Goal: Information Seeking & Learning: Learn about a topic

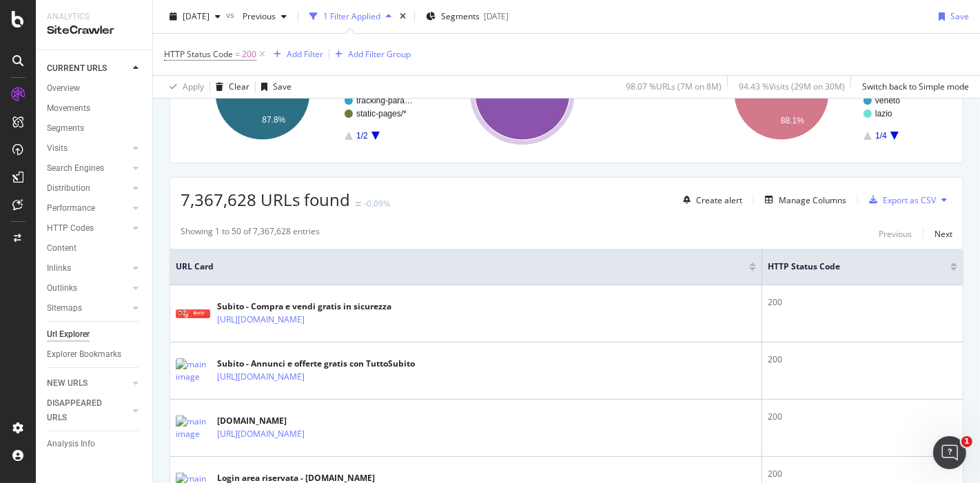
scroll to position [306, 0]
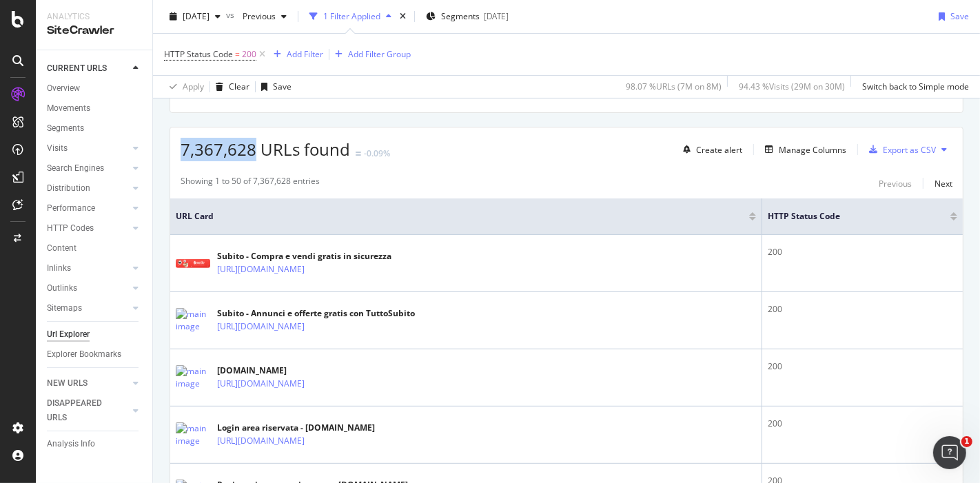
drag, startPoint x: 183, startPoint y: 148, endPoint x: 254, endPoint y: 145, distance: 71.1
click at [254, 145] on span "7,367,628 URLs found" at bounding box center [266, 149] width 170 height 23
copy span "7,367,628"
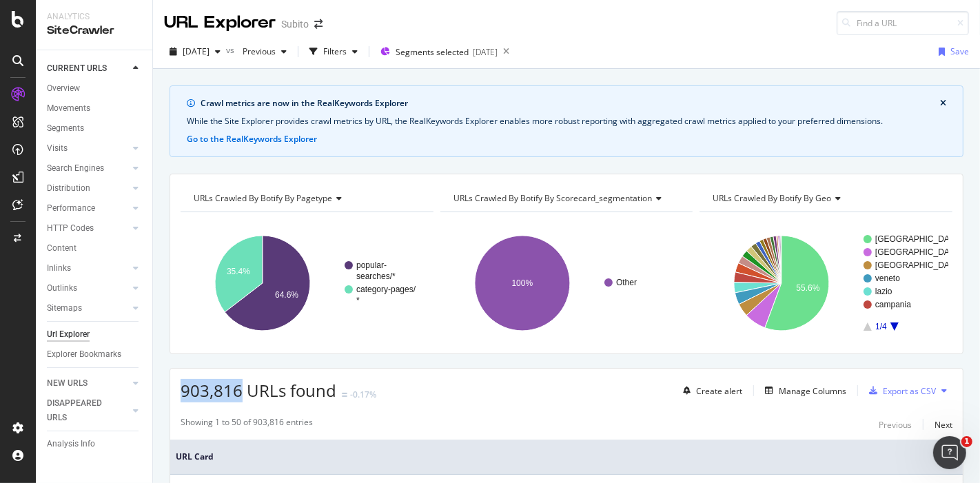
drag, startPoint x: 181, startPoint y: 389, endPoint x: 238, endPoint y: 390, distance: 56.5
click at [238, 390] on span "903,816 URLs found" at bounding box center [259, 390] width 156 height 23
copy span "903,816"
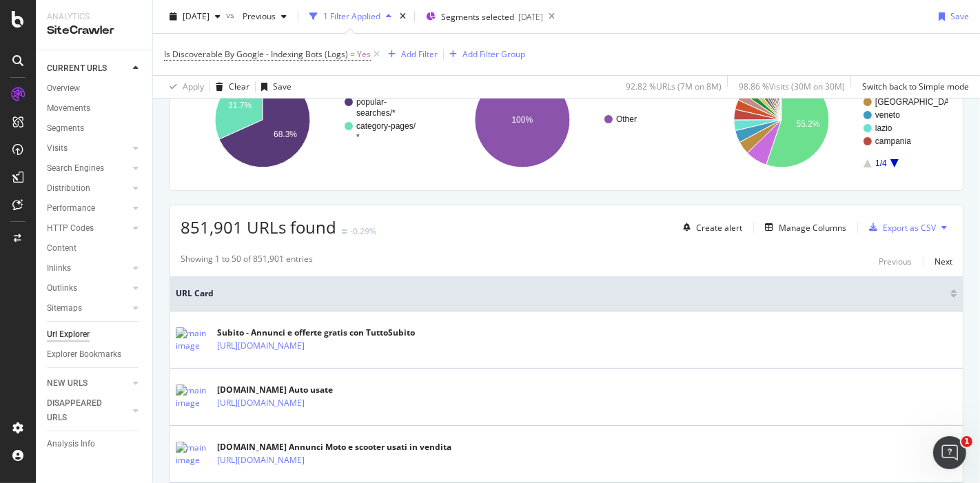
scroll to position [230, 0]
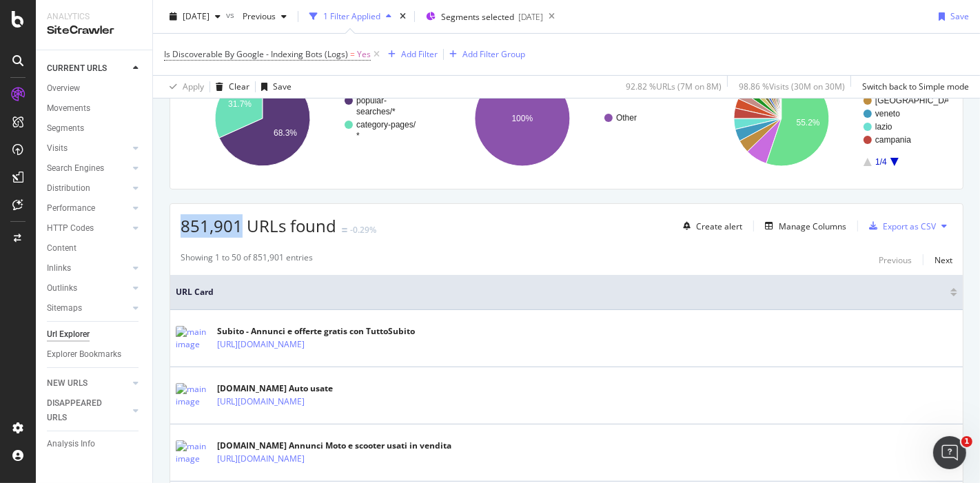
drag, startPoint x: 181, startPoint y: 231, endPoint x: 238, endPoint y: 227, distance: 56.7
click at [238, 227] on span "851,901 URLs found" at bounding box center [259, 225] width 156 height 23
copy span "851,901"
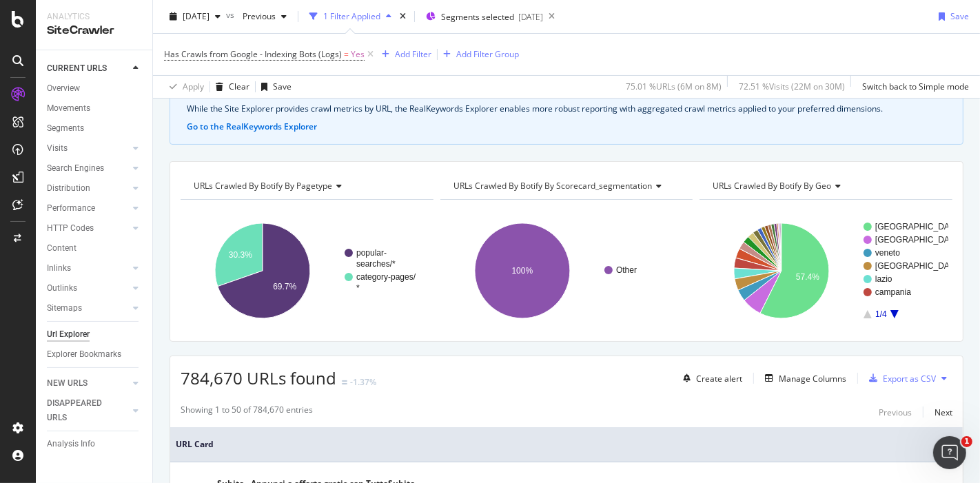
scroll to position [153, 0]
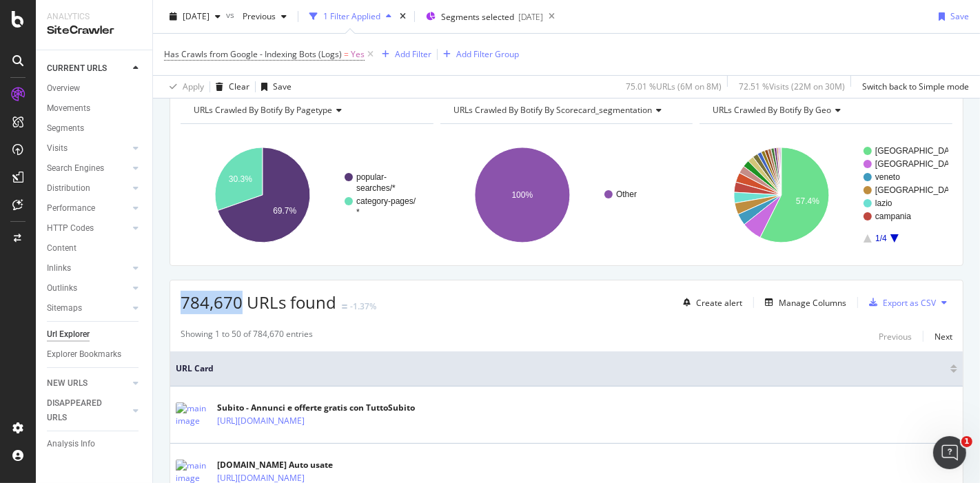
drag, startPoint x: 183, startPoint y: 302, endPoint x: 236, endPoint y: 300, distance: 53.1
click at [236, 300] on span "784,670 URLs found" at bounding box center [259, 302] width 156 height 23
copy span "784,670"
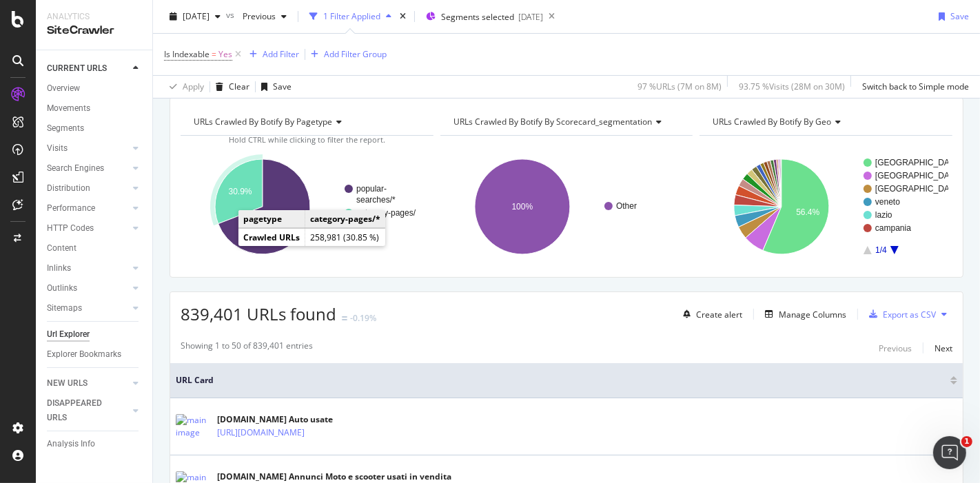
scroll to position [153, 0]
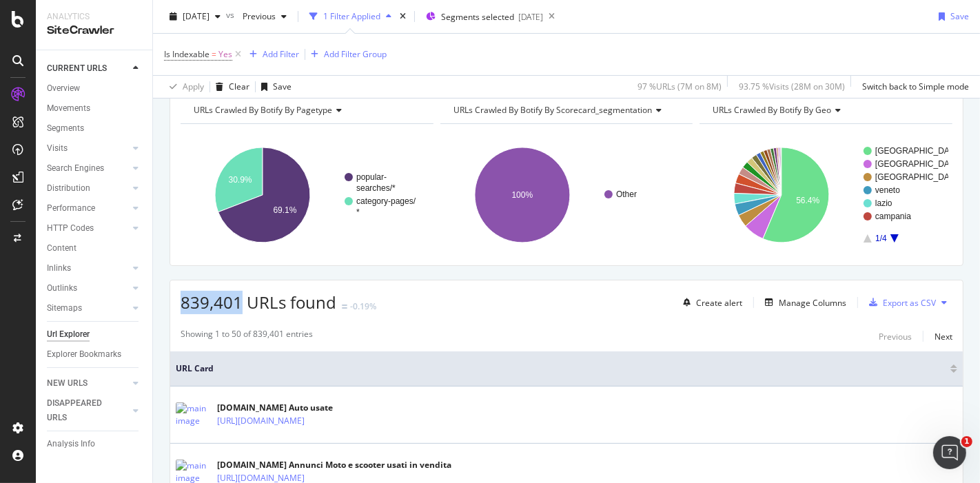
drag, startPoint x: 183, startPoint y: 303, endPoint x: 238, endPoint y: 306, distance: 54.6
click at [238, 306] on span "839,401 URLs found" at bounding box center [259, 302] width 156 height 23
copy span "839,401"
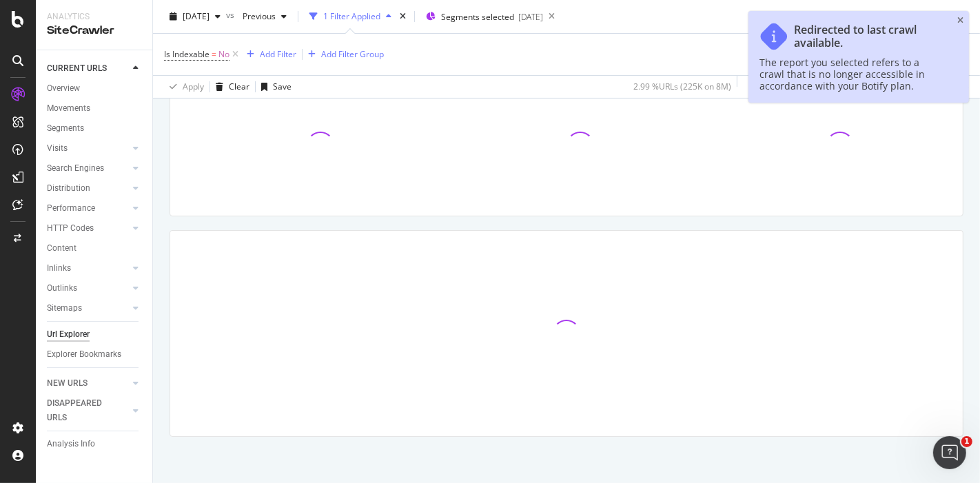
scroll to position [125, 0]
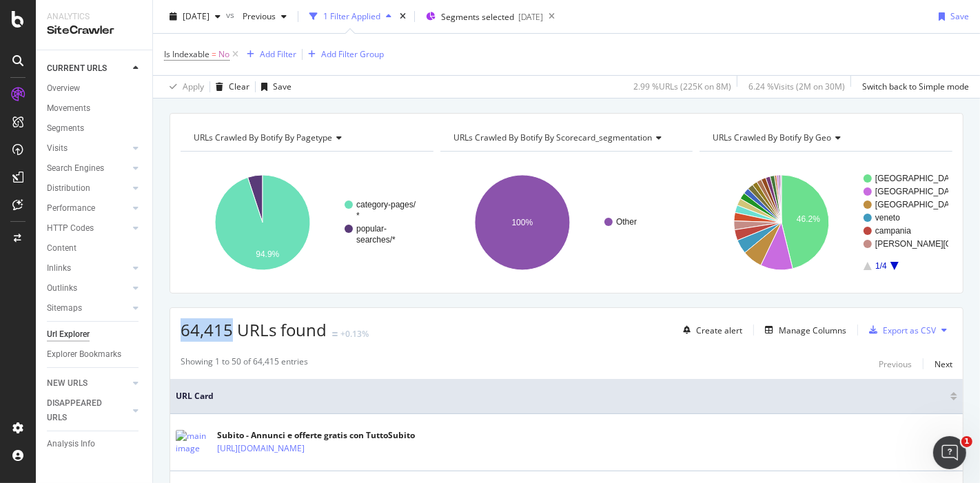
drag, startPoint x: 180, startPoint y: 328, endPoint x: 228, endPoint y: 327, distance: 48.3
click at [228, 327] on span "64,415 URLs found" at bounding box center [254, 330] width 146 height 23
copy span "64,415"
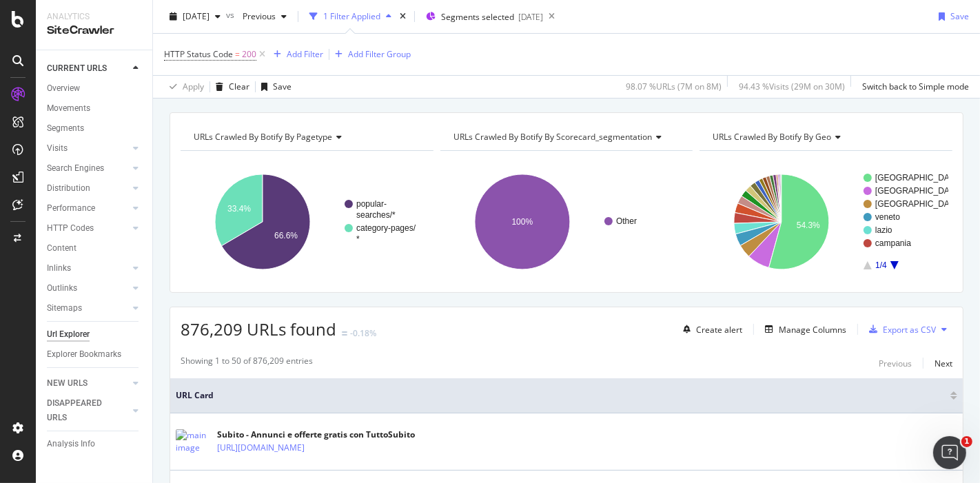
scroll to position [125, 0]
drag, startPoint x: 181, startPoint y: 328, endPoint x: 238, endPoint y: 337, distance: 57.4
click at [238, 337] on span "876,209 URLs found" at bounding box center [259, 330] width 156 height 23
copy span "876,209"
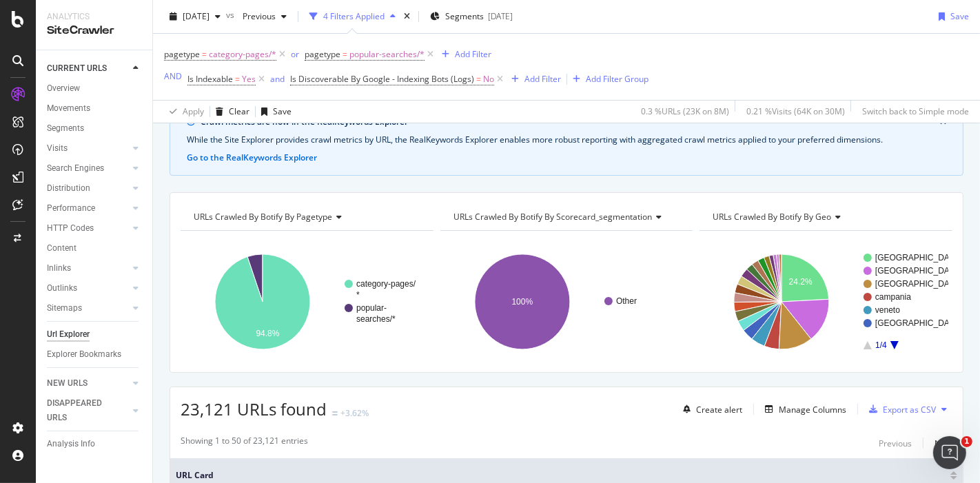
scroll to position [153, 0]
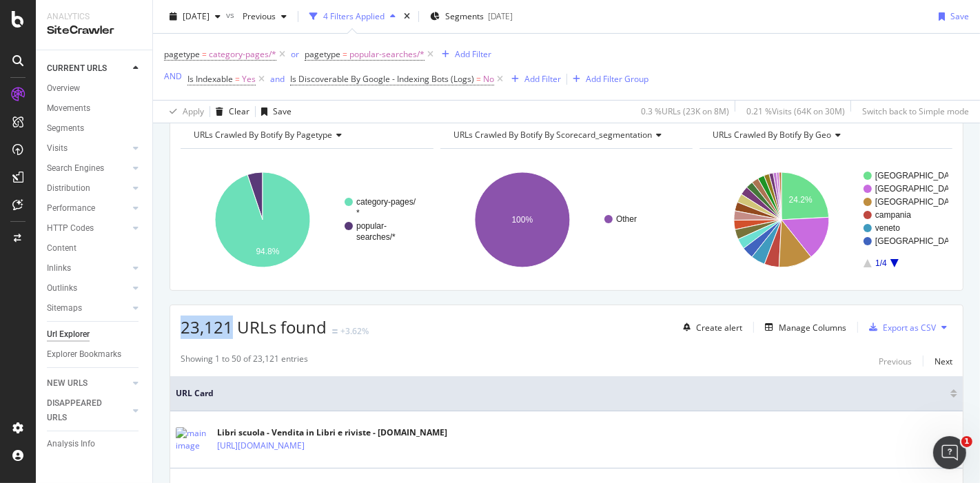
drag, startPoint x: 182, startPoint y: 322, endPoint x: 230, endPoint y: 325, distance: 47.7
click at [230, 325] on span "23,121 URLs found" at bounding box center [254, 327] width 146 height 23
copy span "23,121"
click at [498, 81] on icon at bounding box center [500, 79] width 12 height 14
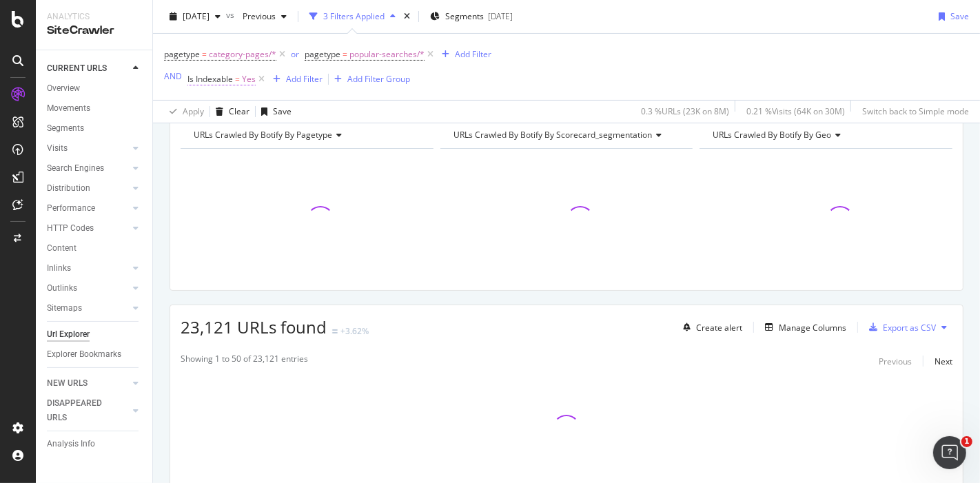
click at [216, 81] on span "Is Indexable" at bounding box center [211, 79] width 46 height 12
click at [254, 112] on span "On Current Crawl" at bounding box center [232, 111] width 67 height 12
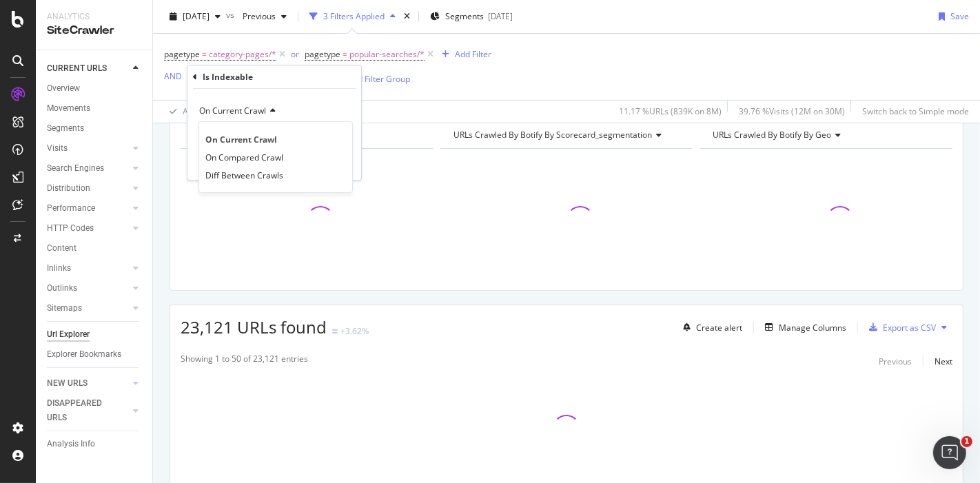
click at [190, 76] on div "Is Indexable On Current Crawl On Current Crawl On Compared Crawl Diff Between C…" at bounding box center [275, 123] width 174 height 114
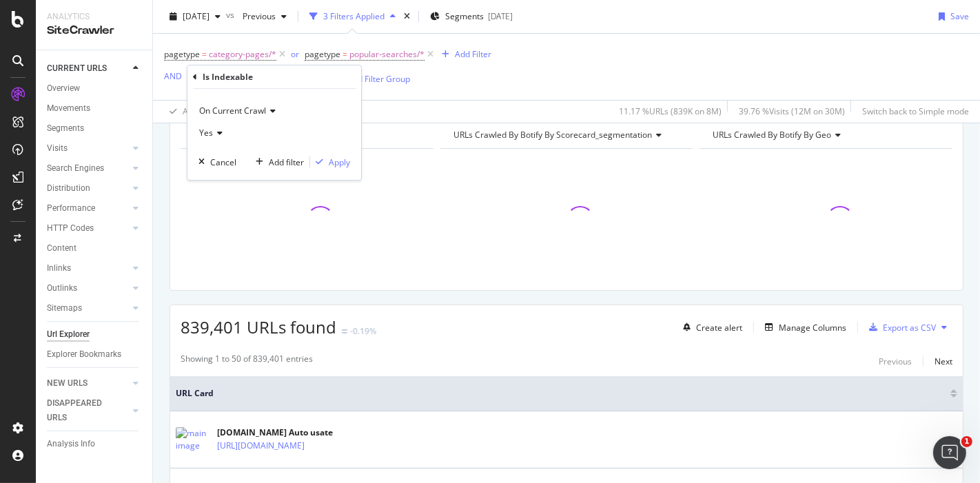
click at [193, 76] on icon at bounding box center [195, 77] width 4 height 8
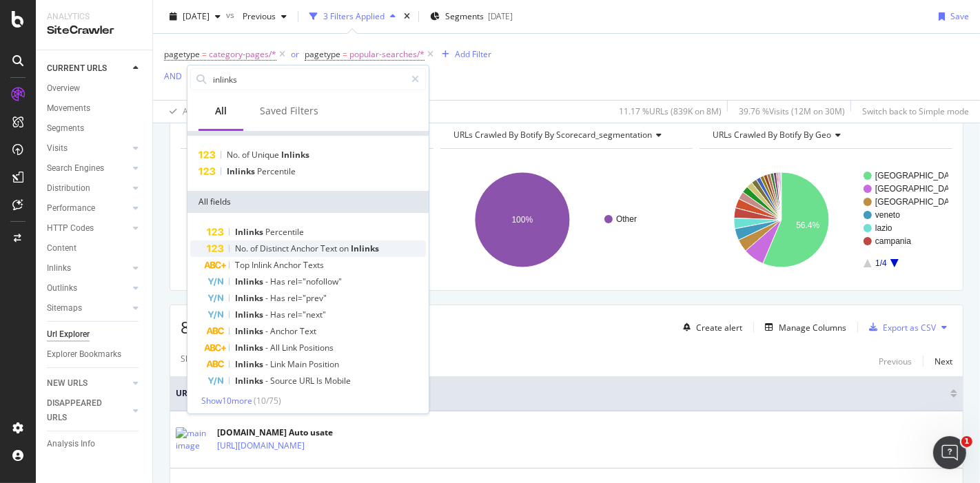
scroll to position [21, 0]
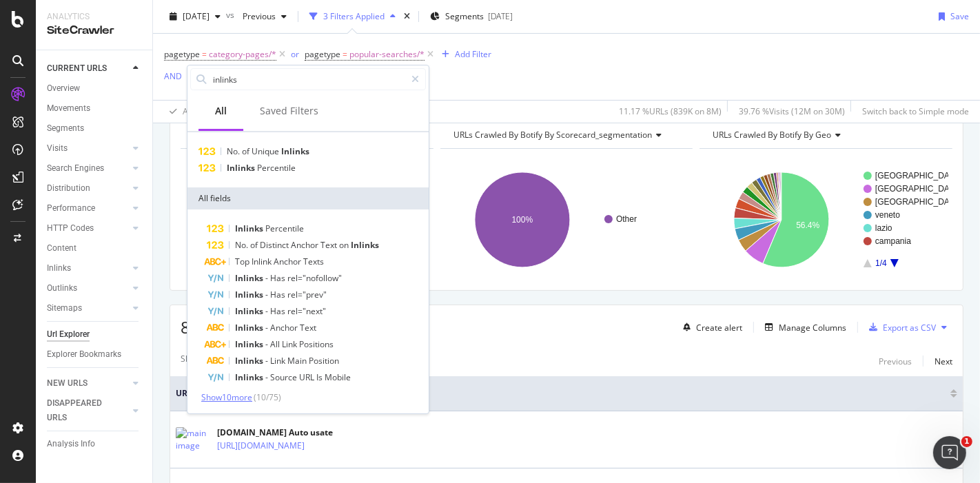
type input "inlinks"
click at [230, 401] on span "Show 10 more" at bounding box center [226, 398] width 51 height 12
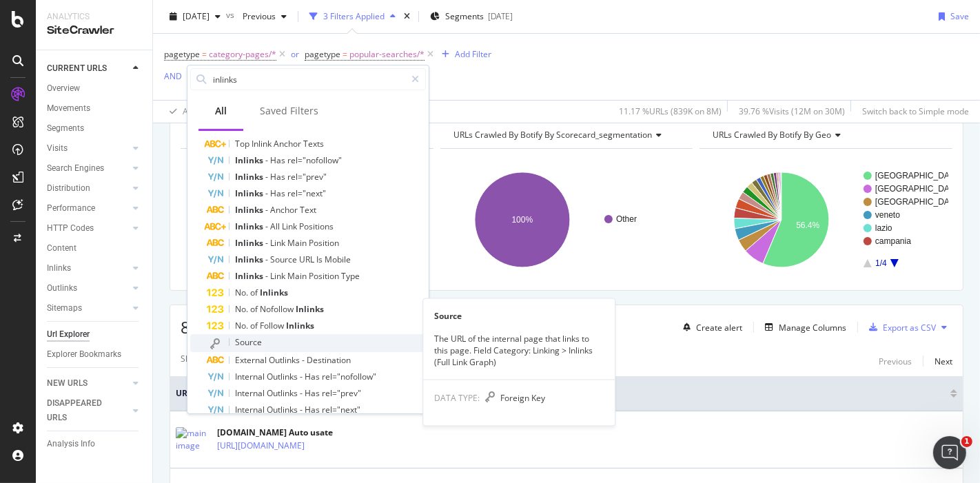
scroll to position [174, 0]
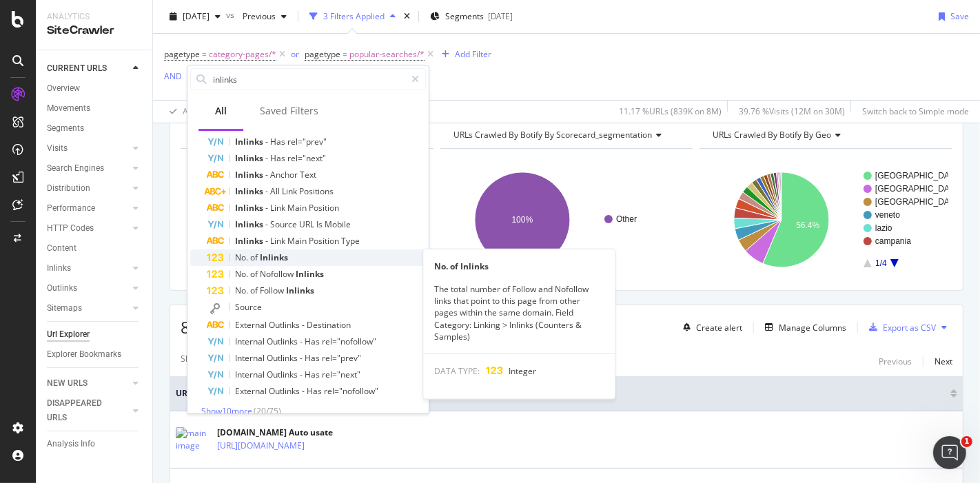
click at [308, 263] on div "No. of Inlinks" at bounding box center [316, 258] width 219 height 17
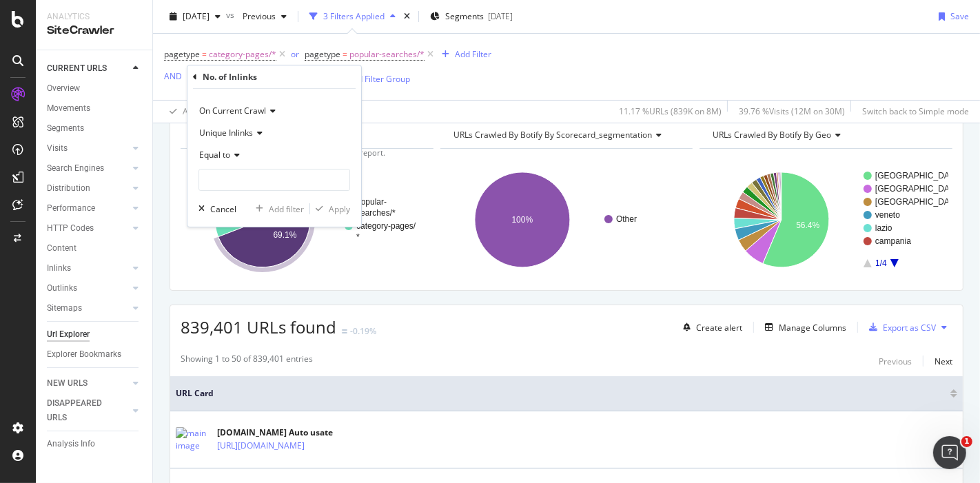
click at [214, 154] on span "Equal to" at bounding box center [214, 155] width 31 height 12
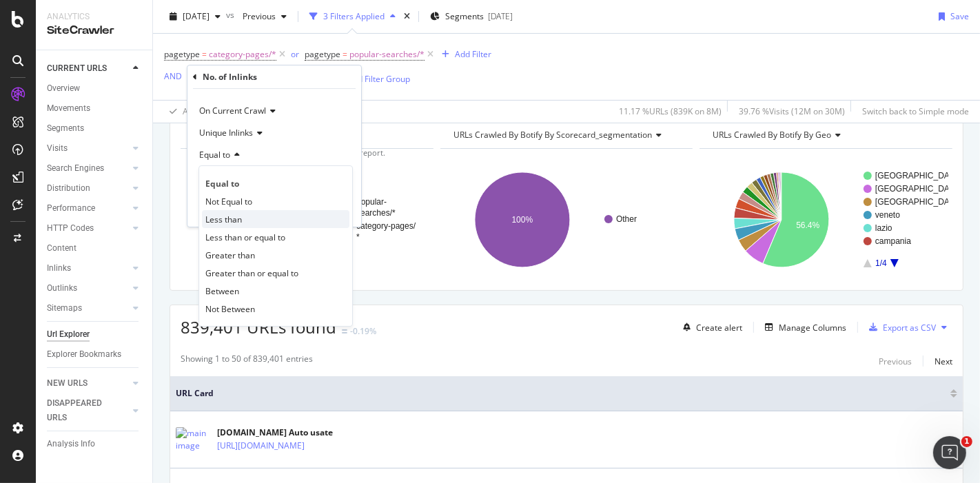
click at [245, 219] on div "Less than" at bounding box center [276, 219] width 148 height 18
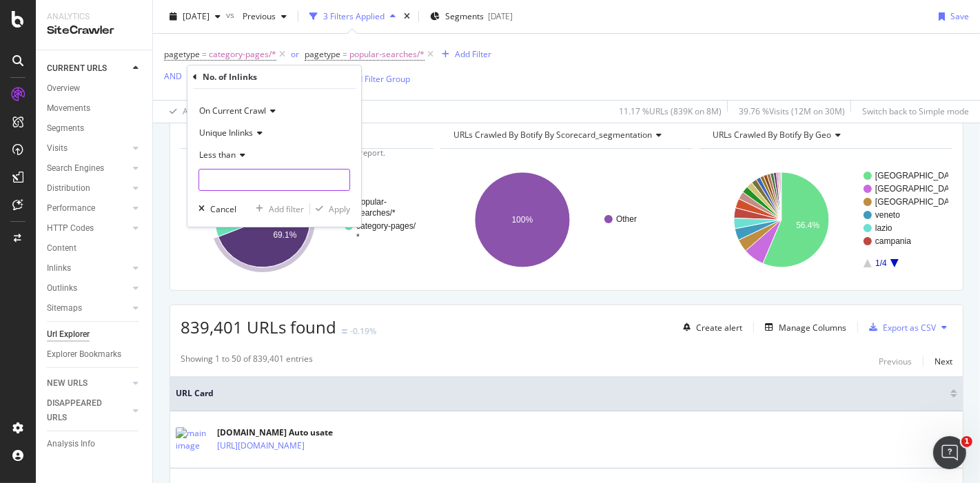
click at [252, 182] on input "number" at bounding box center [275, 180] width 152 height 22
type input "1"
click at [346, 206] on div "Apply" at bounding box center [339, 209] width 21 height 12
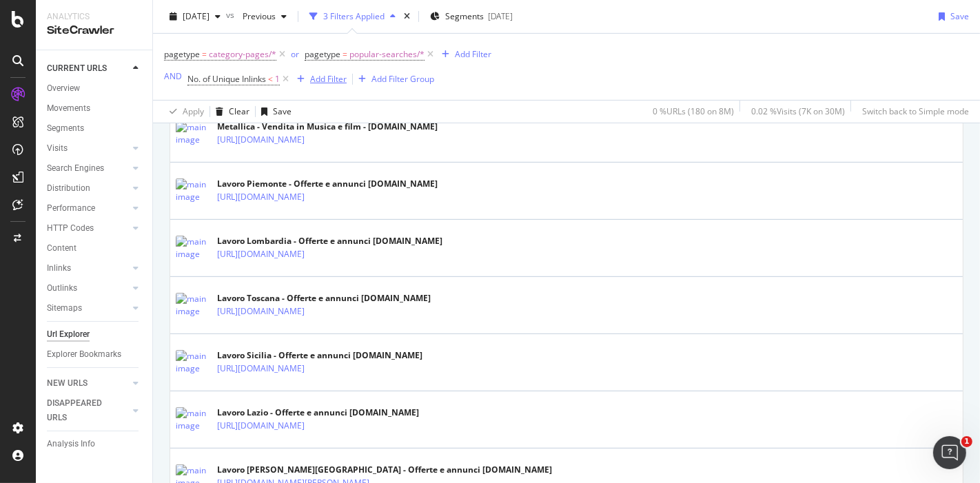
scroll to position [919, 0]
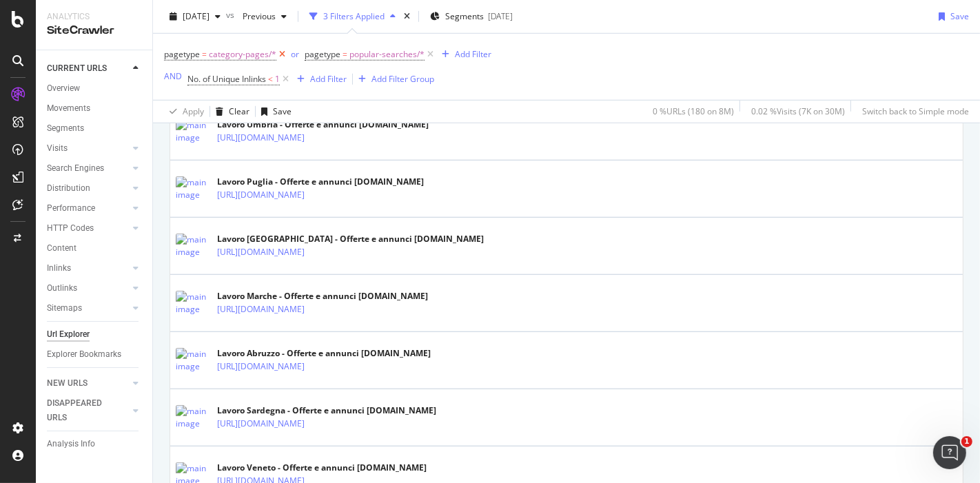
click at [279, 53] on icon at bounding box center [282, 55] width 12 height 14
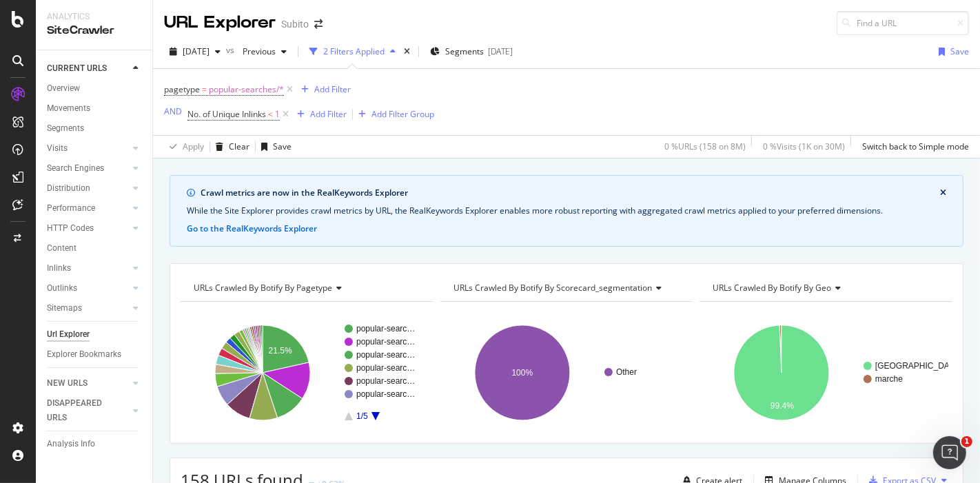
scroll to position [153, 0]
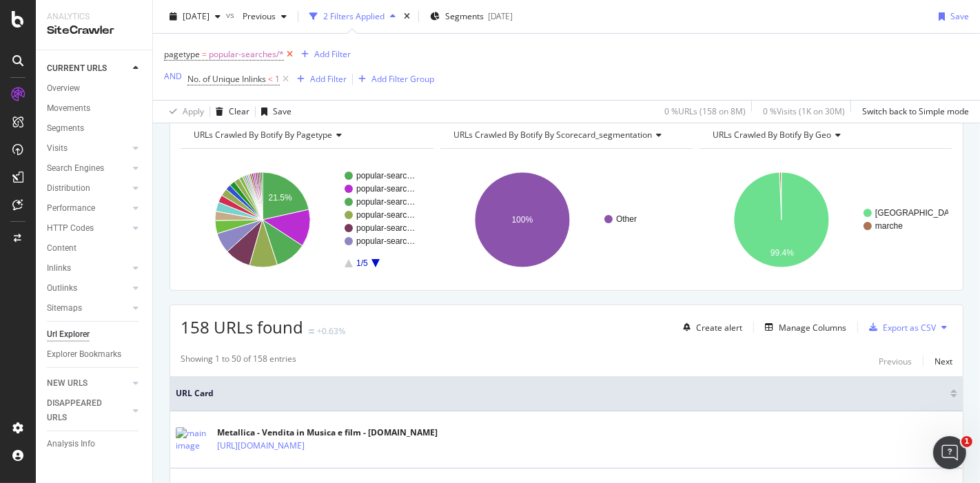
click at [290, 50] on icon at bounding box center [290, 55] width 12 height 14
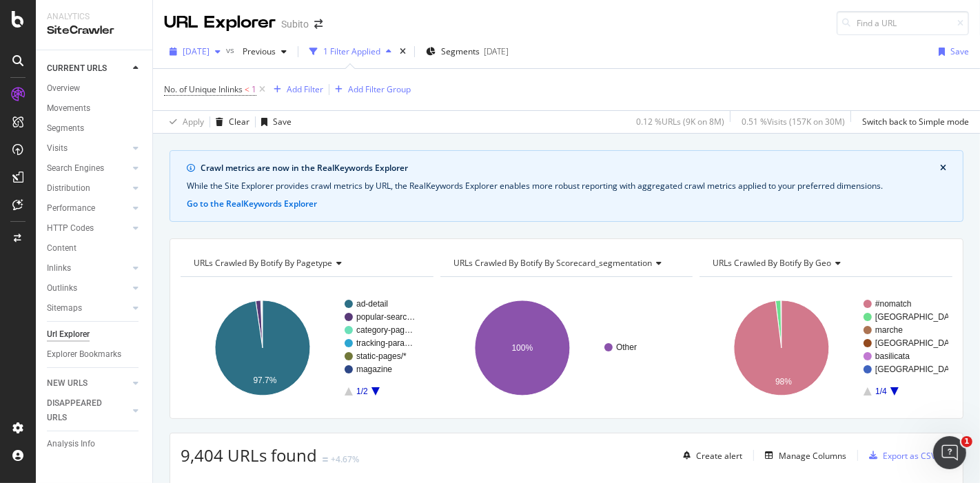
click at [210, 51] on span "[DATE]" at bounding box center [196, 52] width 27 height 12
click at [727, 63] on div "2025 Oct. 3rd vs Previous 1 Filter Applied Segments 2025-09-30 Save" at bounding box center [566, 55] width 827 height 28
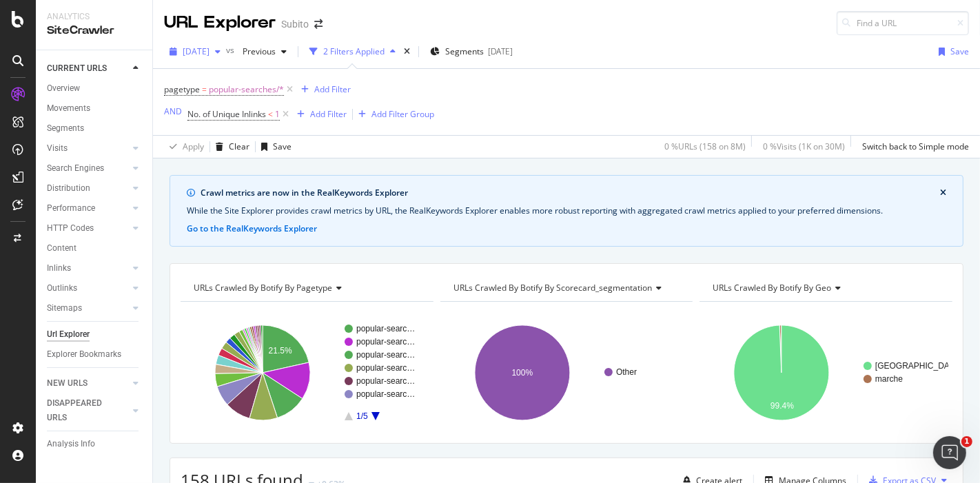
click at [200, 52] on span "[DATE]" at bounding box center [196, 52] width 27 height 12
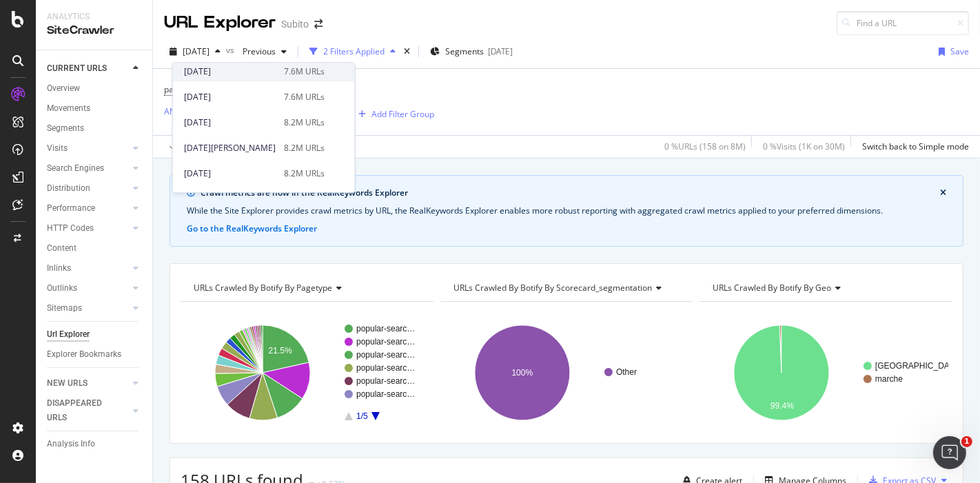
scroll to position [306, 0]
click at [284, 148] on div "7.6M URLs" at bounding box center [304, 148] width 41 height 12
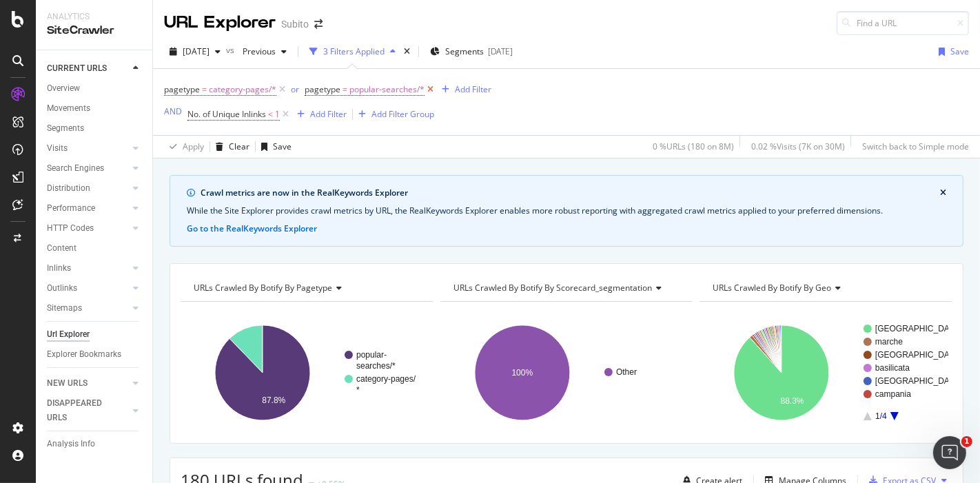
click at [427, 89] on icon at bounding box center [431, 90] width 12 height 14
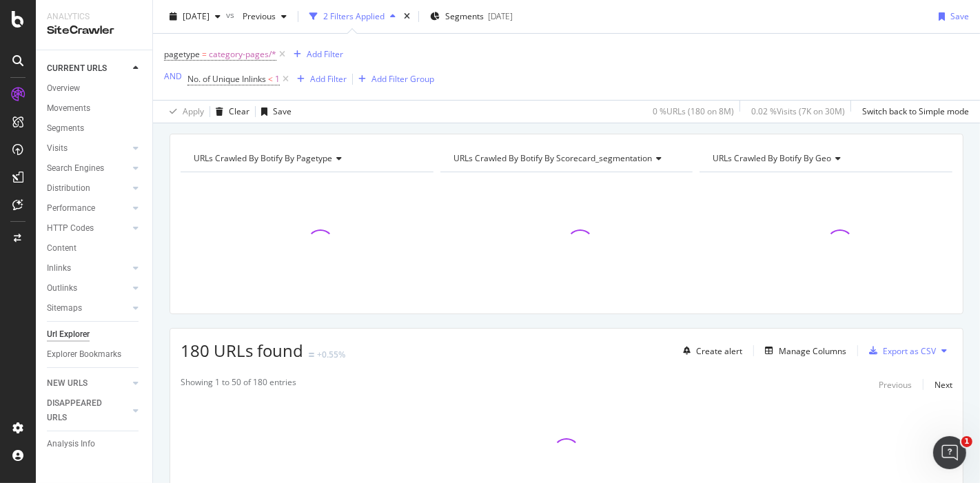
scroll to position [228, 0]
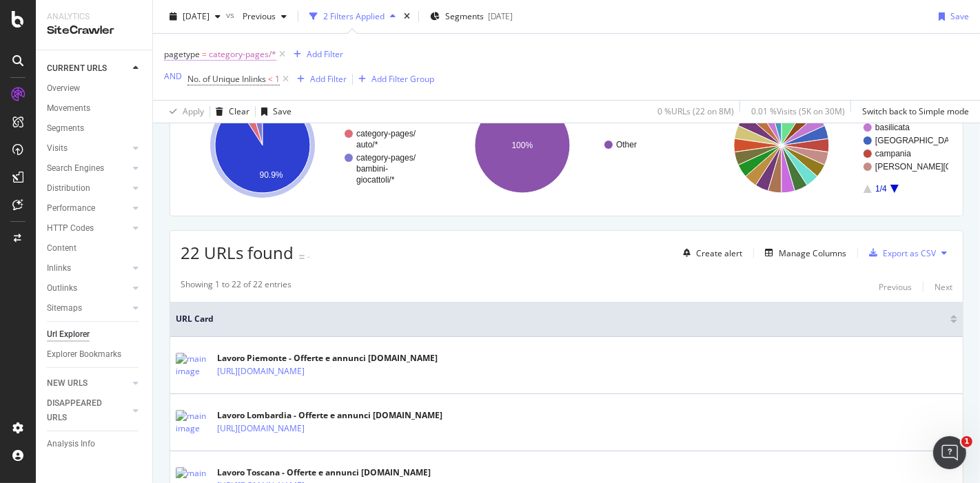
click at [262, 56] on span "category-pages/*" at bounding box center [243, 54] width 68 height 19
